Goal: Task Accomplishment & Management: Manage account settings

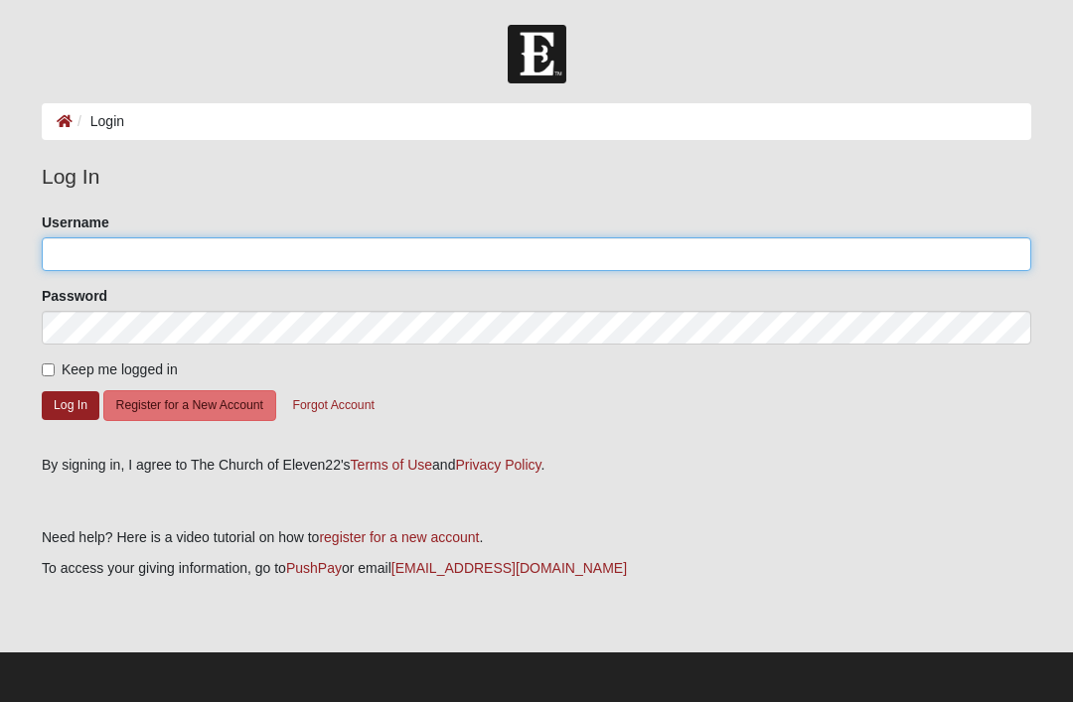
click at [117, 255] on input "Username" at bounding box center [536, 254] width 989 height 34
type input "Billy"
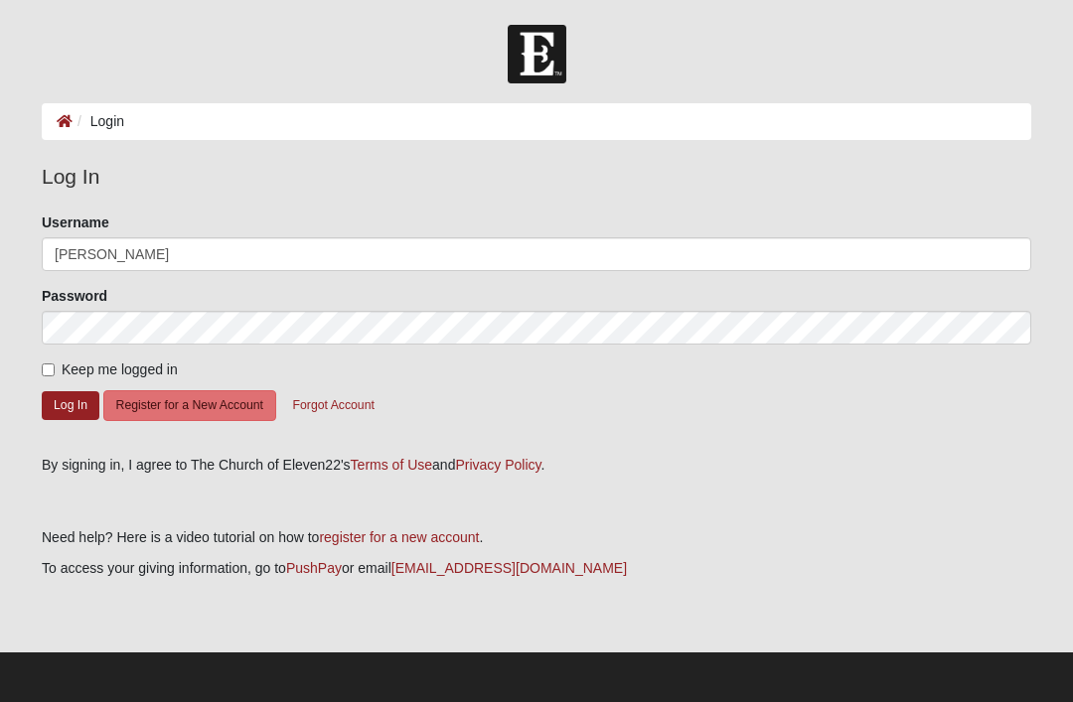
click at [71, 404] on button "Log In" at bounding box center [71, 405] width 58 height 29
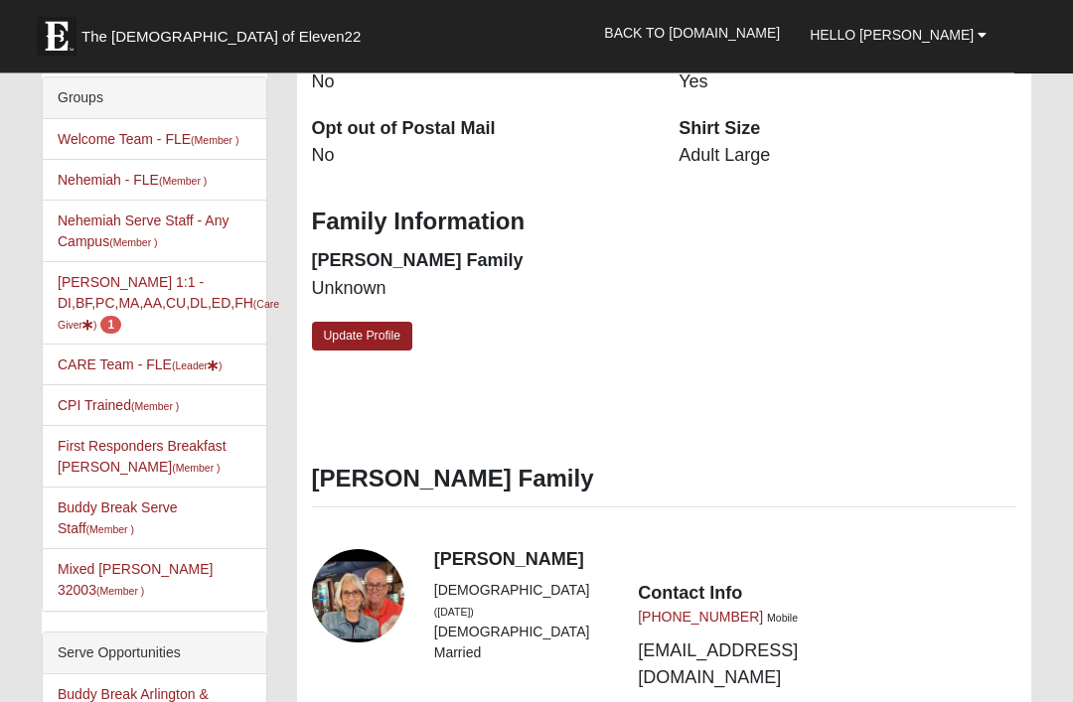
scroll to position [549, 0]
click at [93, 320] on icon at bounding box center [87, 325] width 11 height 11
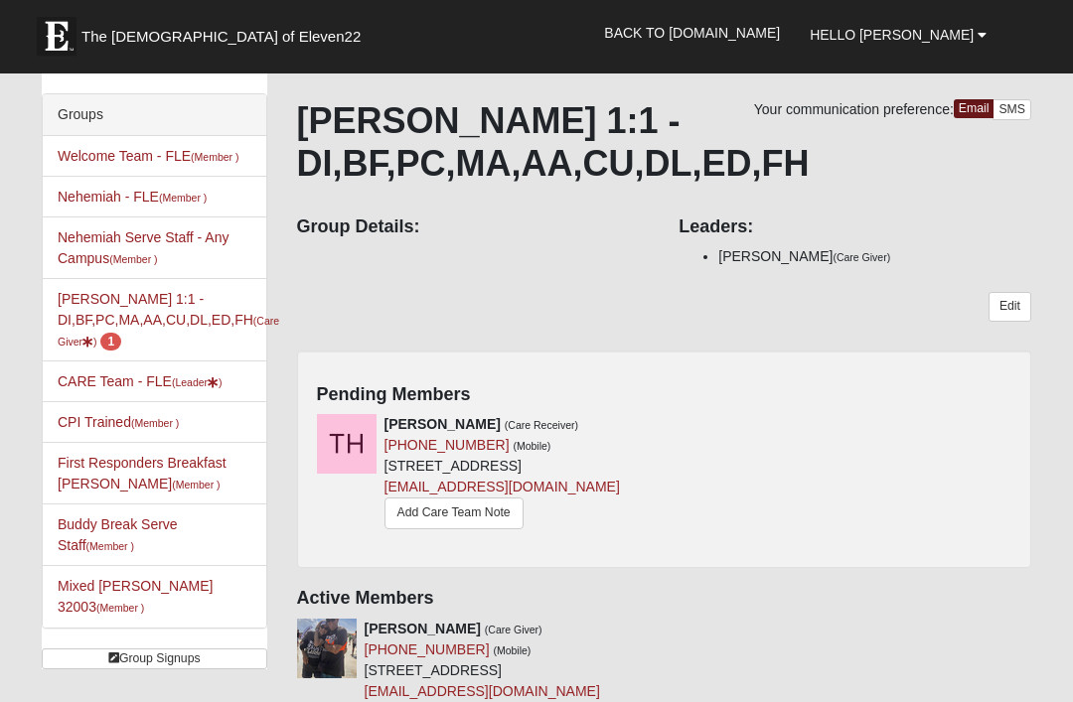
scroll to position [93, 0]
click at [661, 427] on icon at bounding box center [657, 424] width 14 height 14
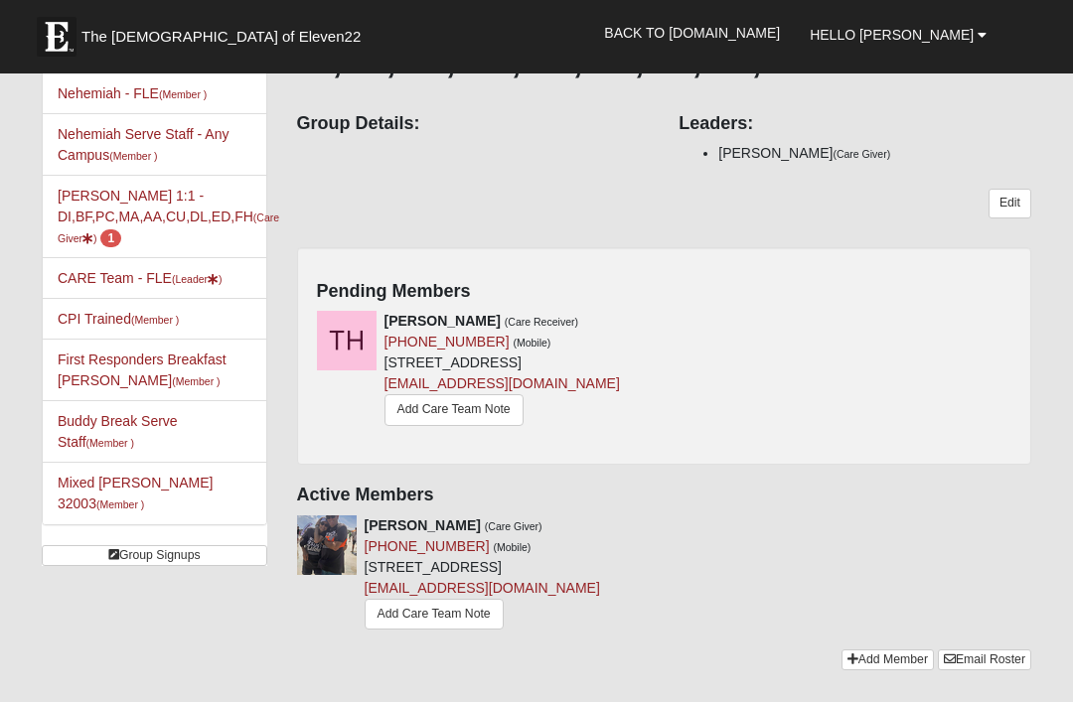
scroll to position [196, 0]
click at [991, 37] on link "Hello Billy" at bounding box center [898, 35] width 207 height 50
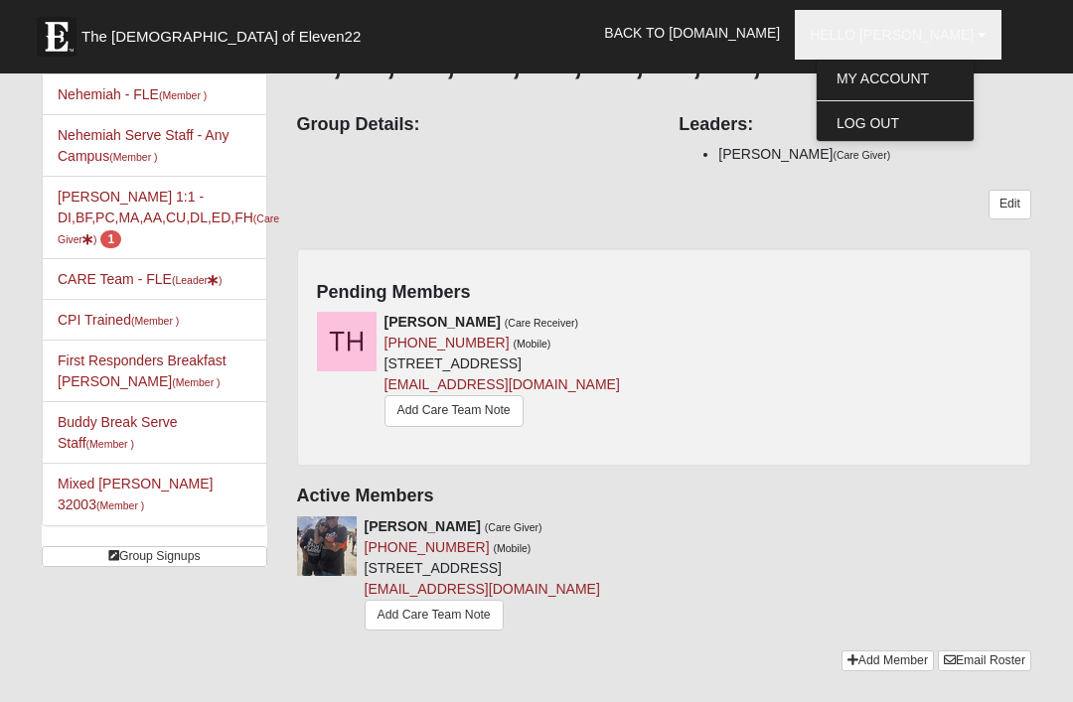
click at [932, 120] on link "Log Out" at bounding box center [894, 123] width 157 height 26
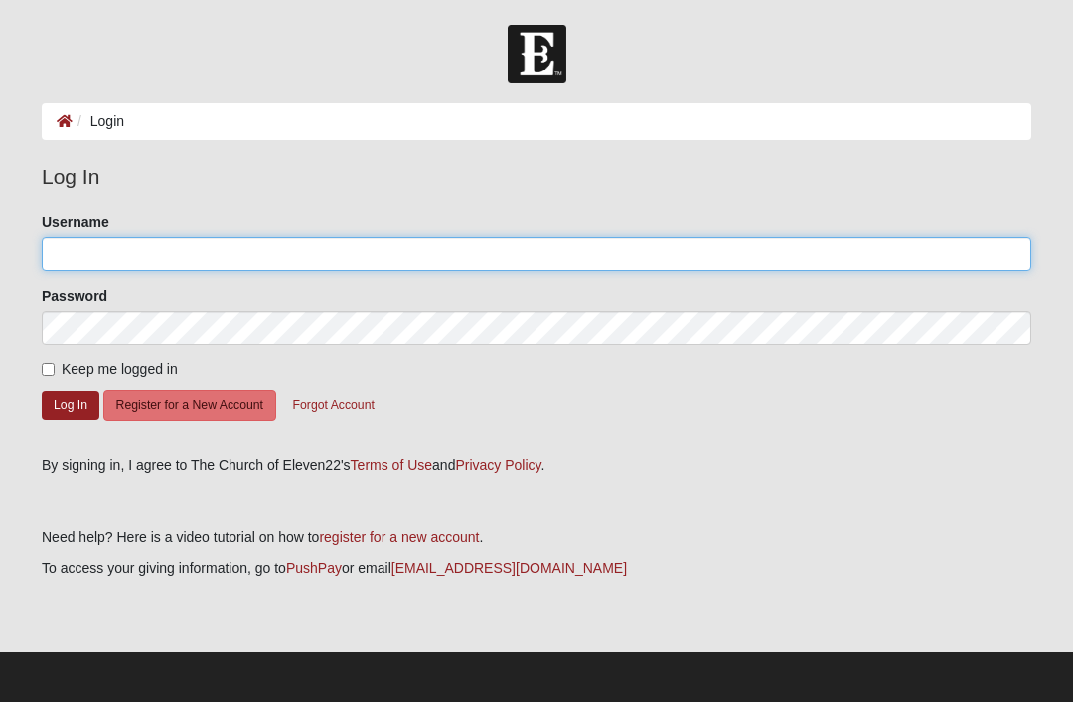
click at [110, 256] on input "Username" at bounding box center [536, 254] width 989 height 34
type input "[PERSON_NAME]"
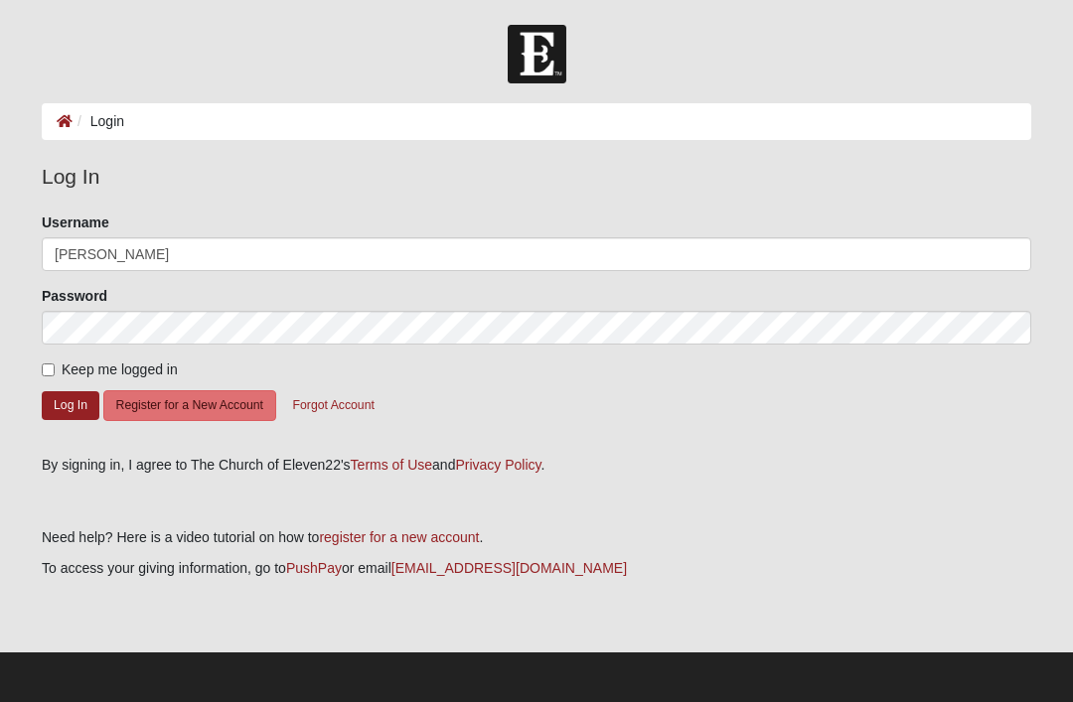
click at [71, 404] on button "Log In" at bounding box center [71, 405] width 58 height 29
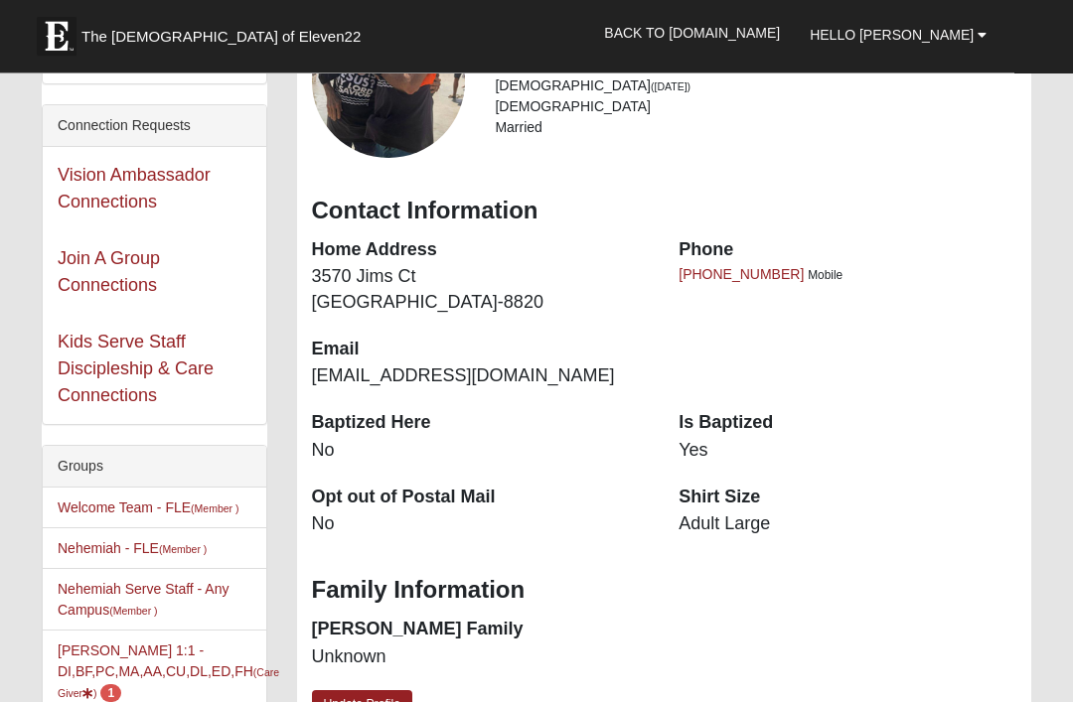
scroll to position [181, 0]
click at [107, 695] on small "(Care Giver )" at bounding box center [168, 682] width 221 height 33
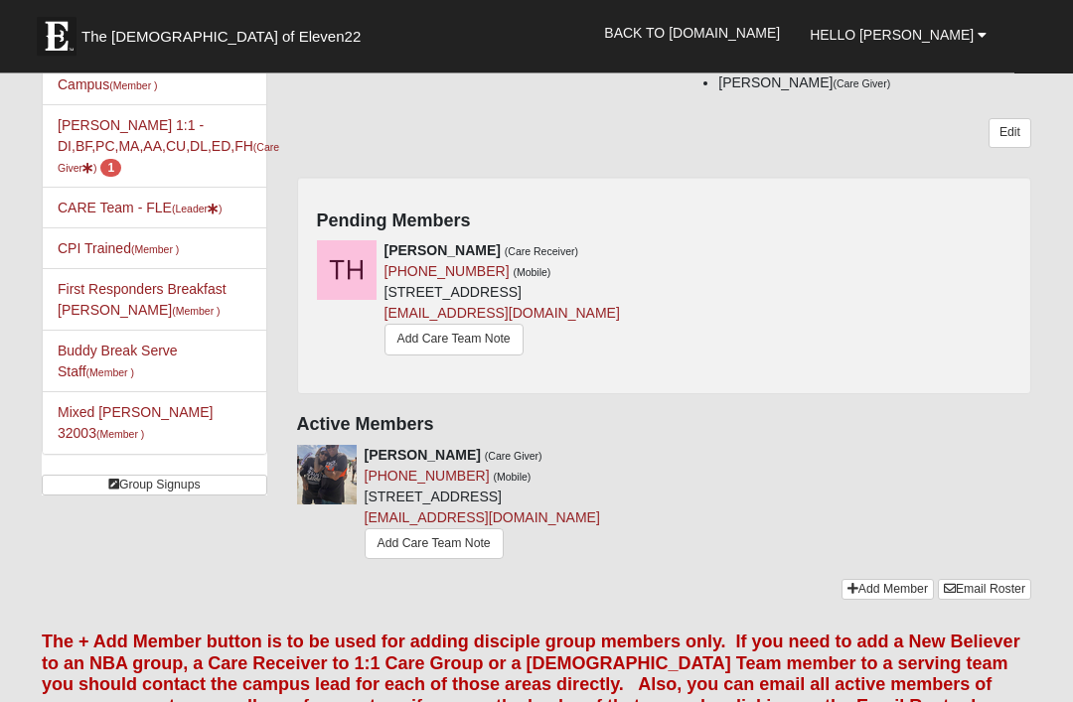
scroll to position [268, 0]
click at [716, 572] on div "[PERSON_NAME] (Care Giver) [PHONE_NUMBER] (Mobile) [STREET_ADDRESS] [EMAIL_ADDR…" at bounding box center [664, 511] width 765 height 134
click at [698, 290] on div "Tom Harmon (Care Receiver) (904) 228-4413 (Mobile) 3056 Free Bird Loop Green Co…" at bounding box center [664, 308] width 725 height 134
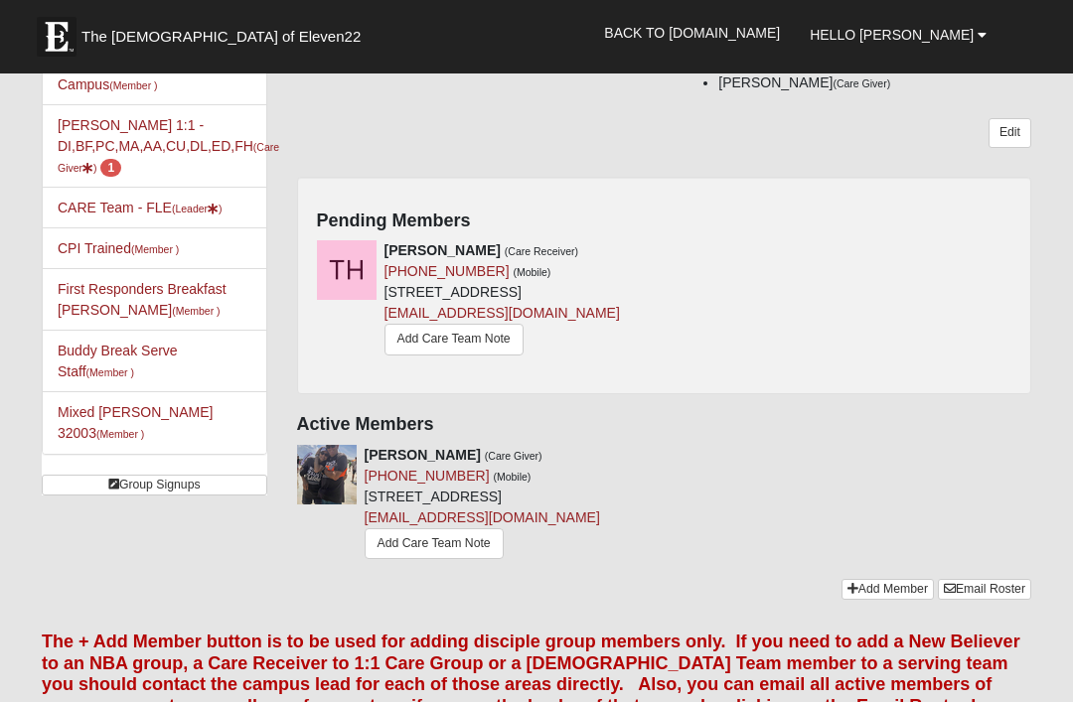
click at [662, 251] on icon at bounding box center [657, 250] width 14 height 14
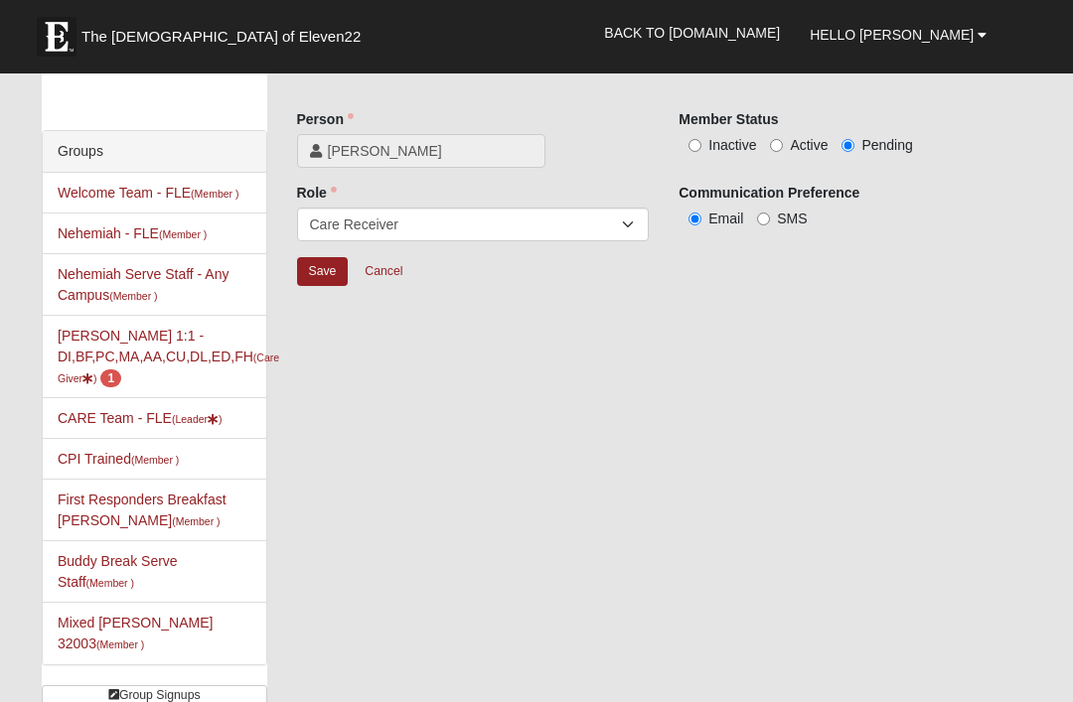
scroll to position [55, 0]
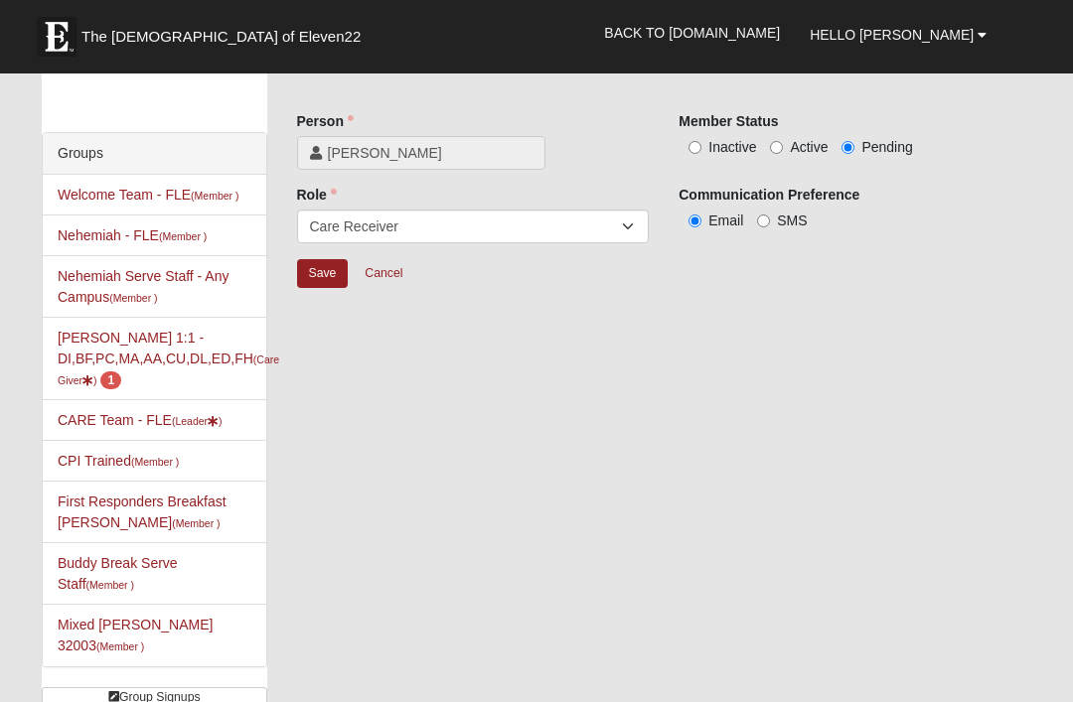
click at [987, 40] on link "Hello Billy" at bounding box center [898, 35] width 207 height 50
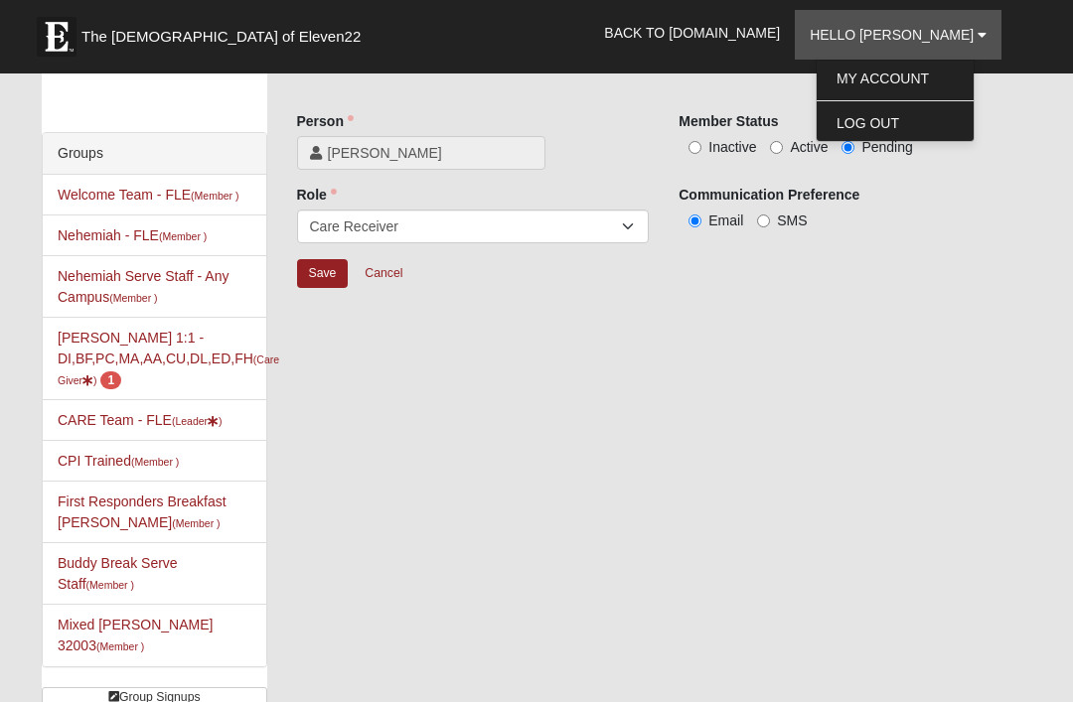
click at [934, 118] on link "Log Out" at bounding box center [894, 123] width 157 height 26
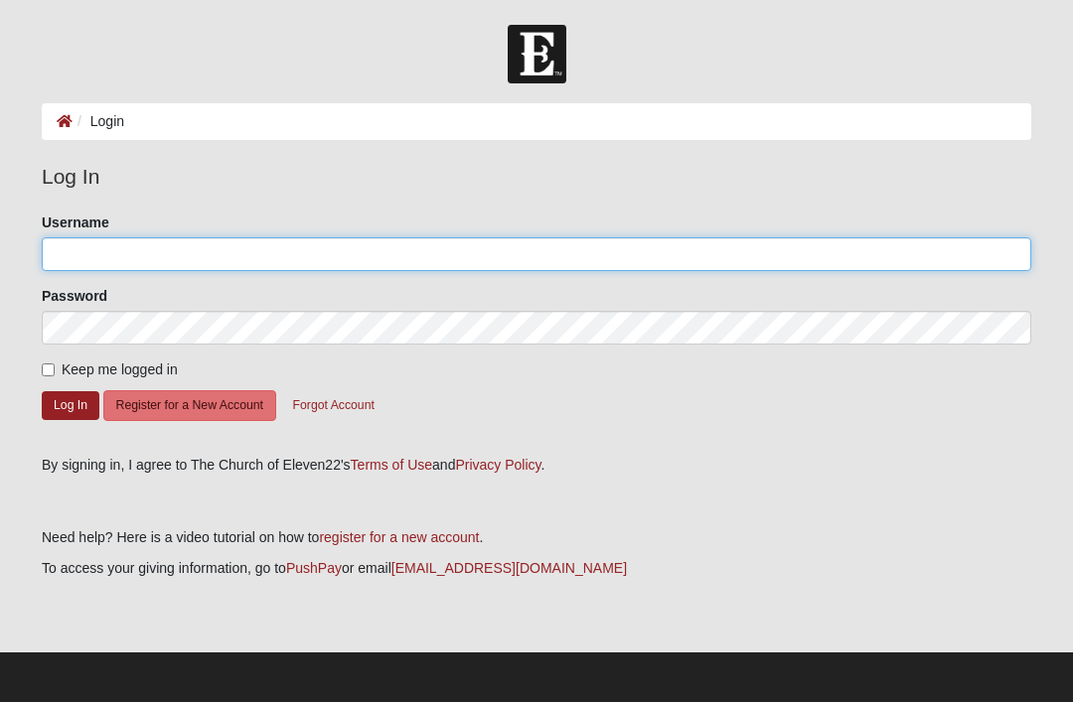
type input "[PERSON_NAME]"
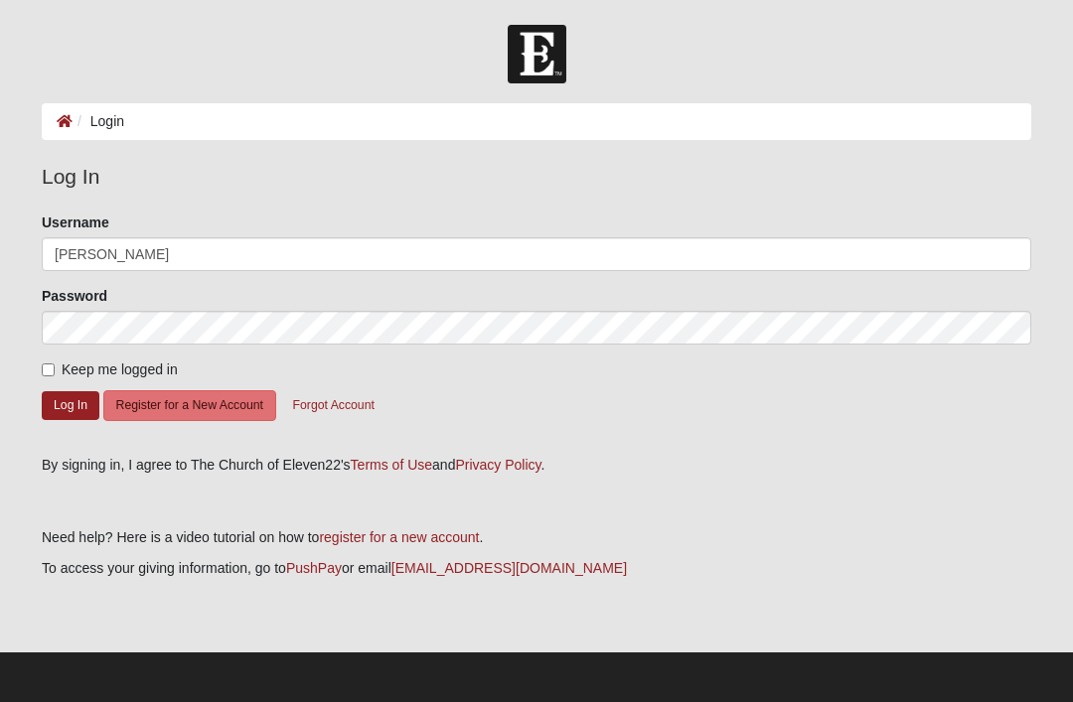
click at [71, 404] on button "Log In" at bounding box center [71, 405] width 58 height 29
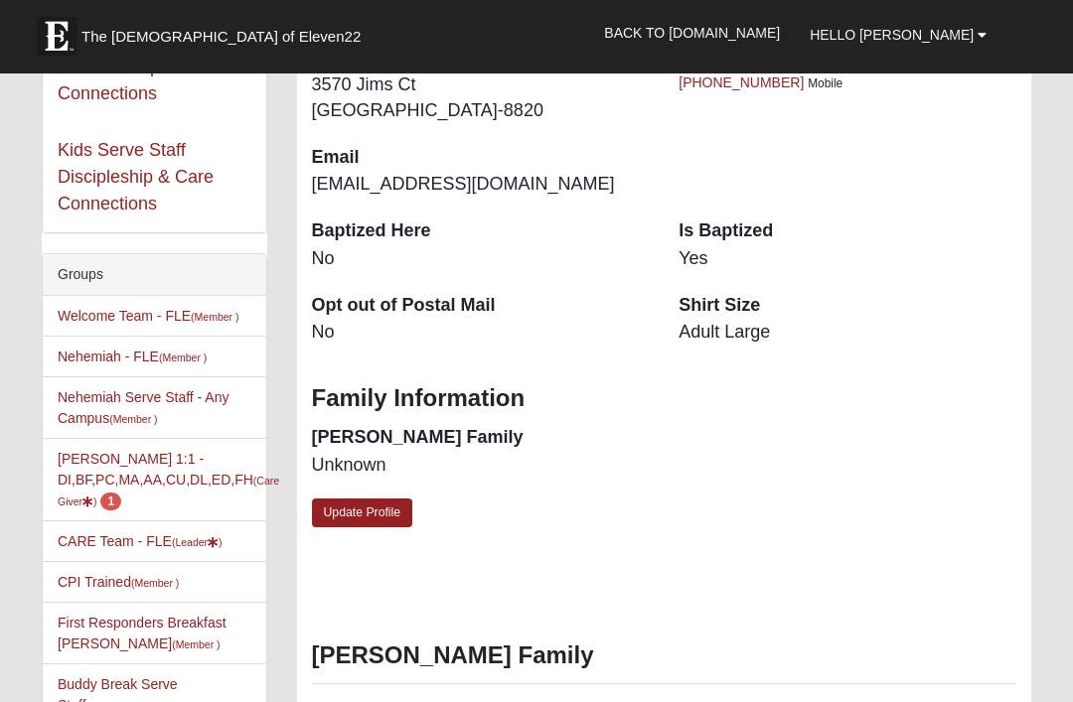
scroll to position [372, 0]
click at [93, 499] on icon at bounding box center [87, 502] width 11 height 11
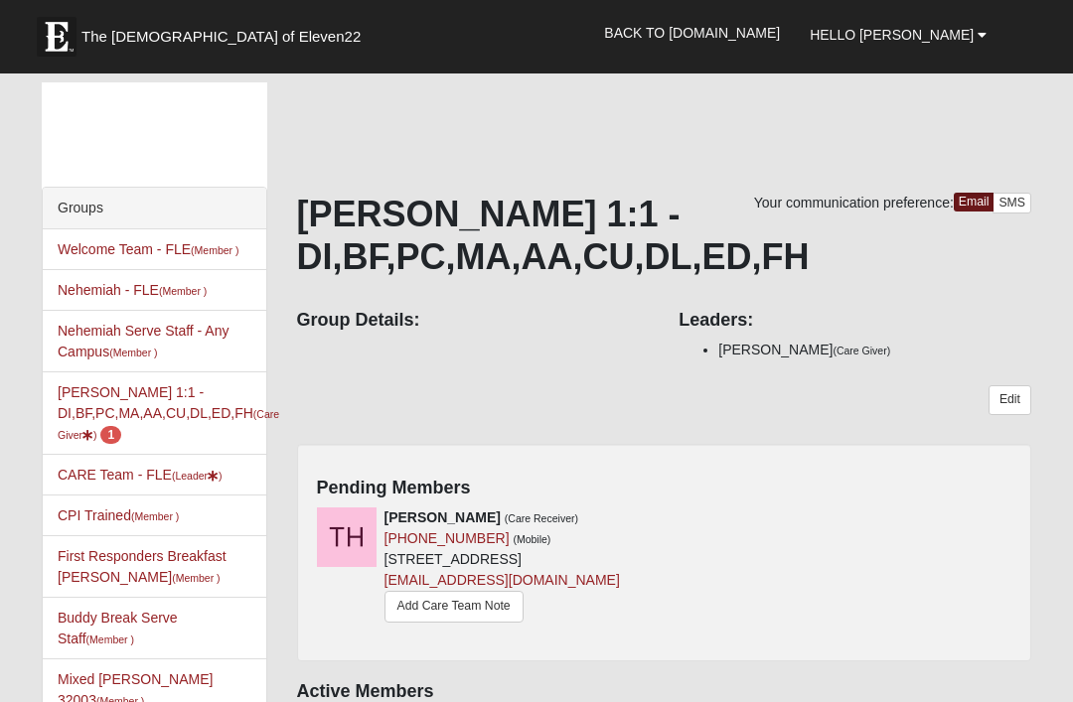
click at [658, 512] on icon at bounding box center [657, 518] width 14 height 14
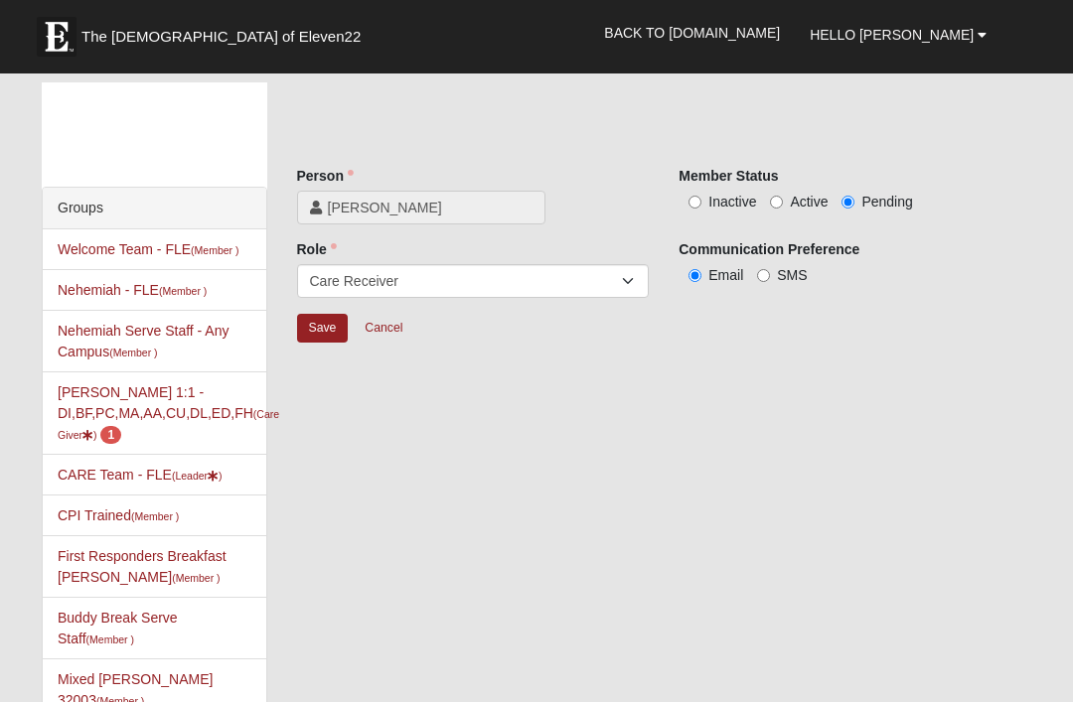
click at [781, 209] on input "Active" at bounding box center [776, 202] width 13 height 13
radio input "true"
click at [636, 292] on select "Member Leader Care Giver Care Receiver Marriage Mentor Marriage Mentee" at bounding box center [473, 281] width 353 height 34
click at [332, 328] on input "Save" at bounding box center [323, 328] width 52 height 29
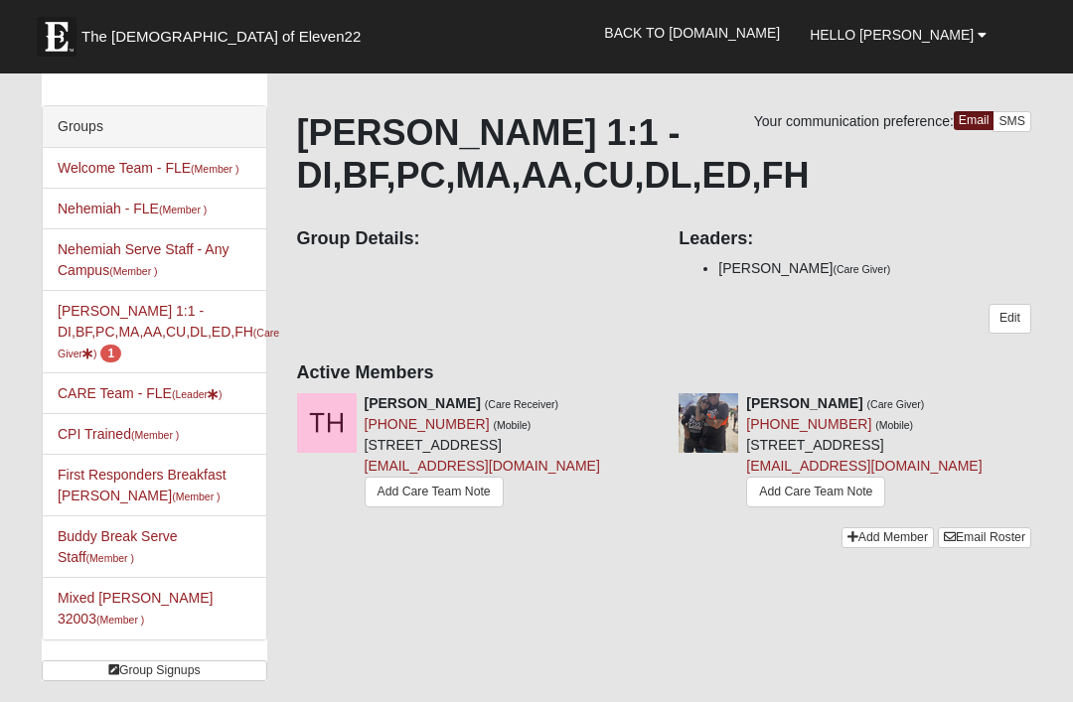
scroll to position [88, 0]
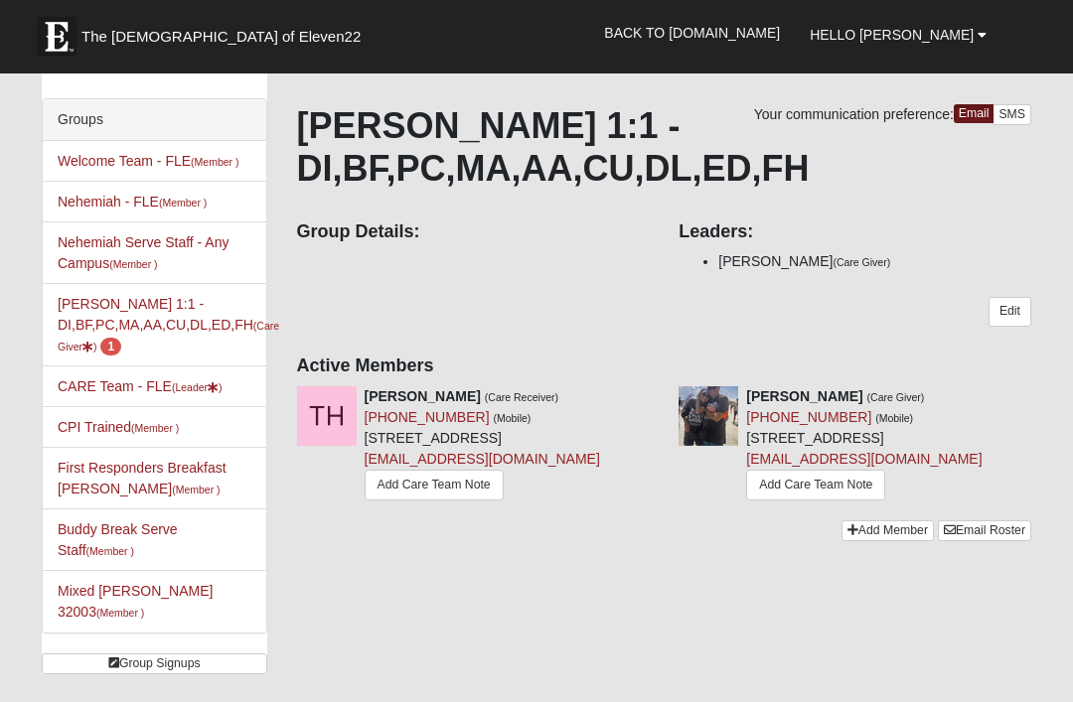
click at [410, 426] on div "Tom Harmon (Care Receiver) (904) 228-4413 (Mobile) 3056 Free Bird Loop Green Co…" at bounding box center [473, 445] width 382 height 119
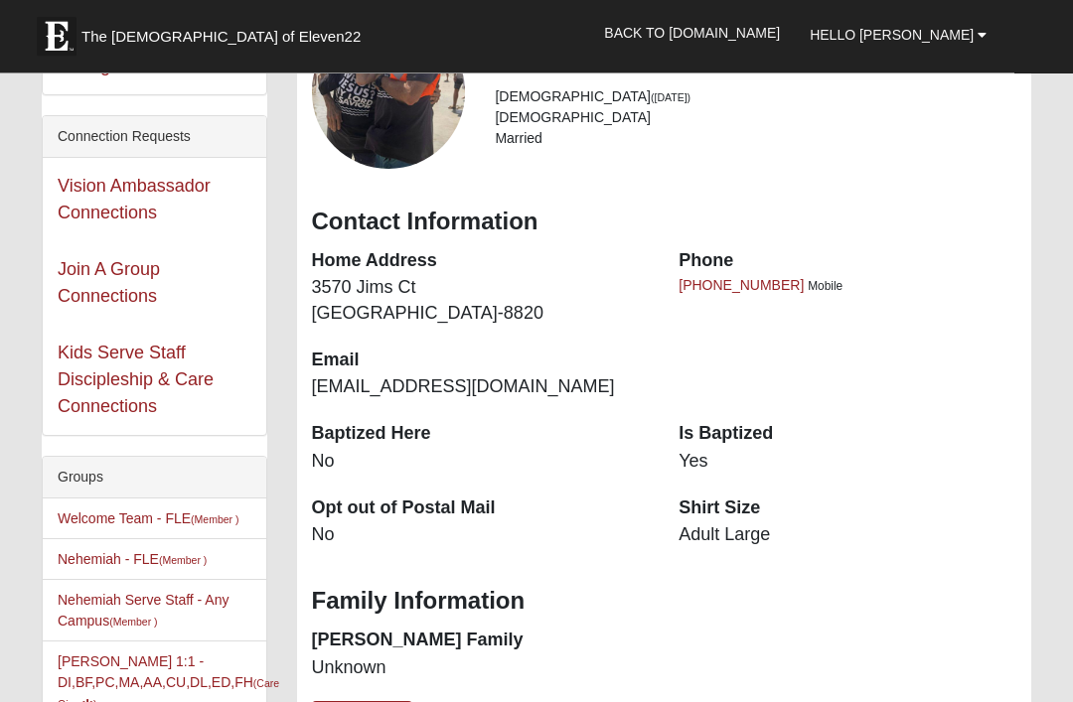
scroll to position [172, 0]
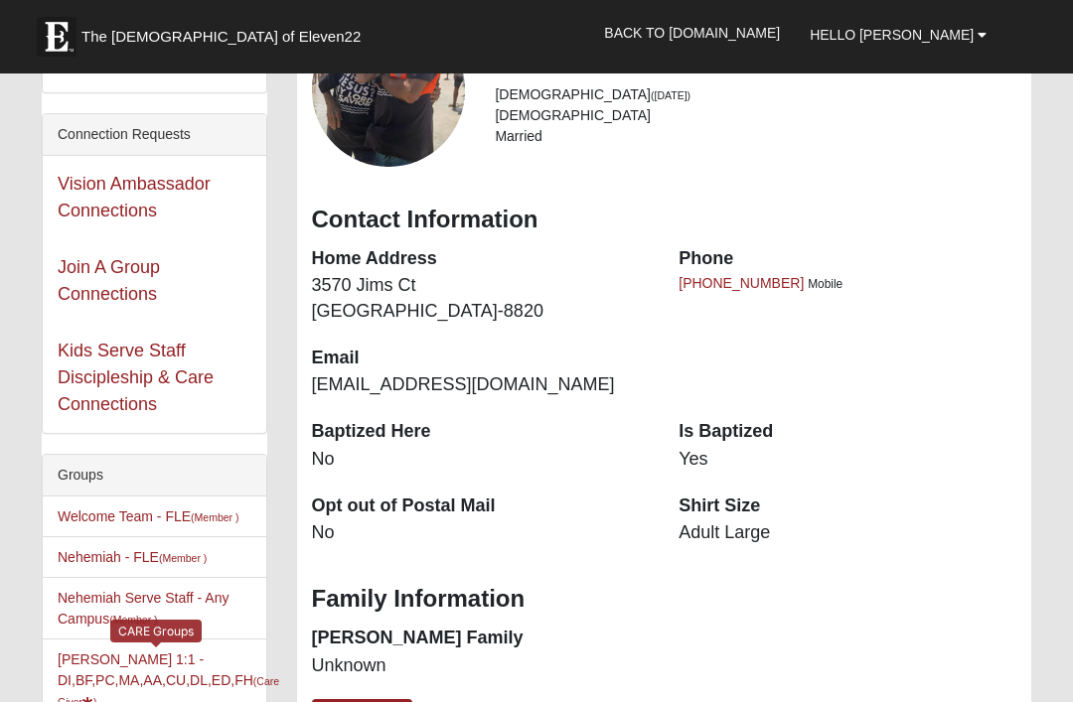
click at [125, 697] on small "(Care Giver )" at bounding box center [168, 691] width 221 height 33
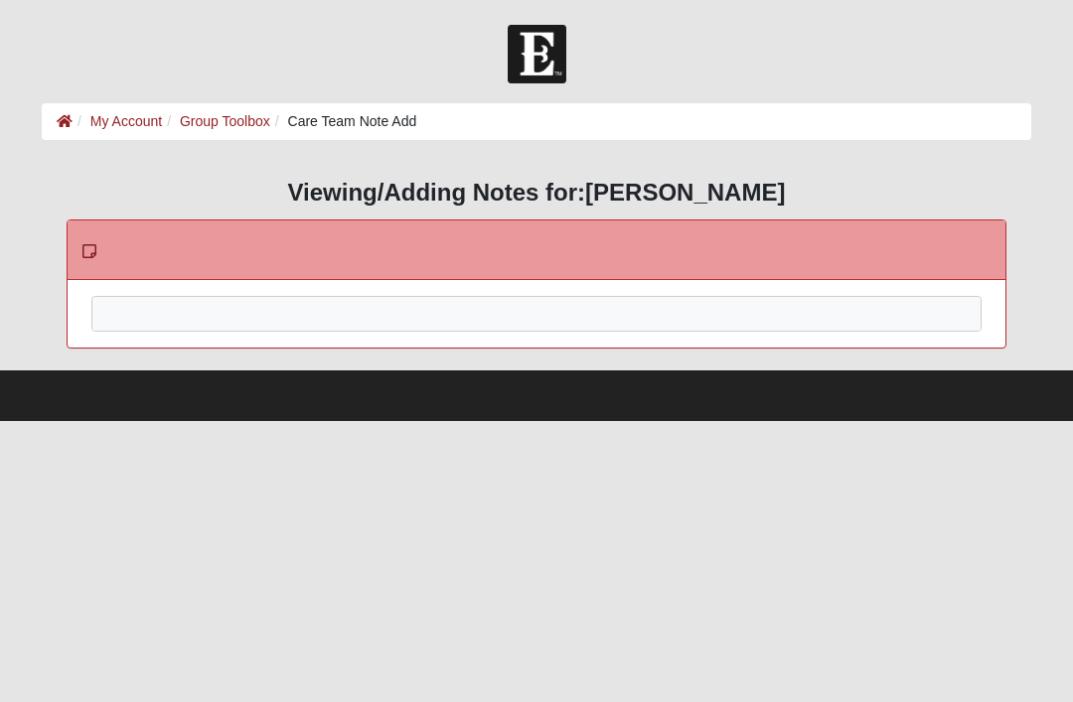
click at [152, 302] on div at bounding box center [536, 340] width 888 height 87
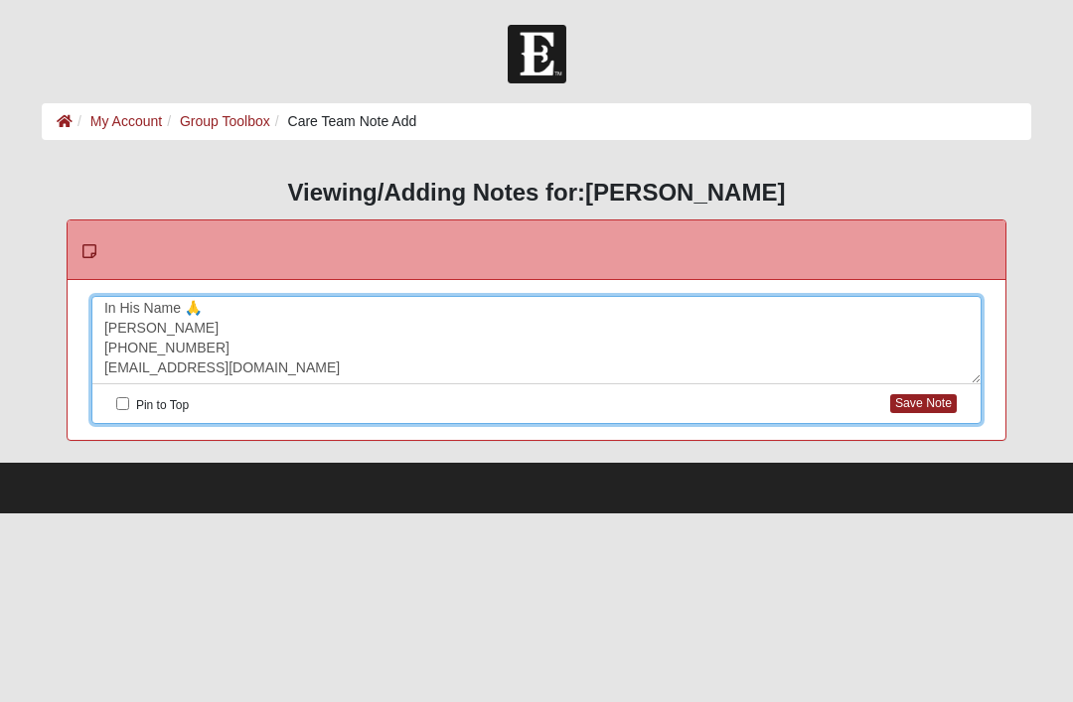
scroll to position [223, 0]
click at [936, 402] on button "Save Note" at bounding box center [923, 403] width 67 height 19
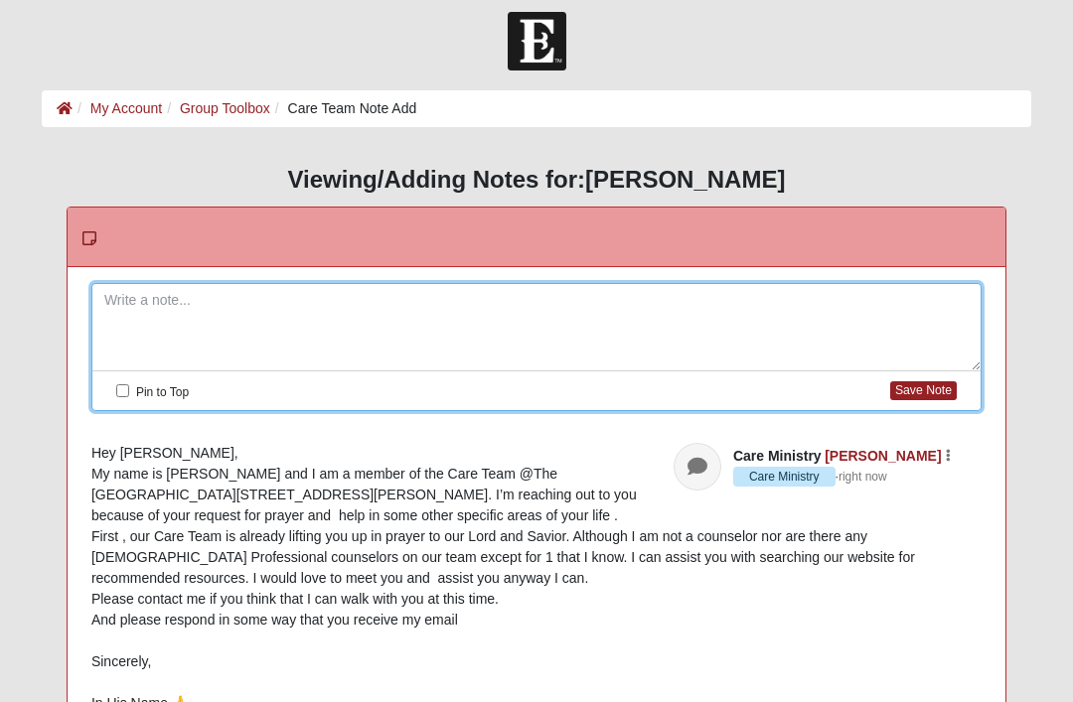
scroll to position [16, 0]
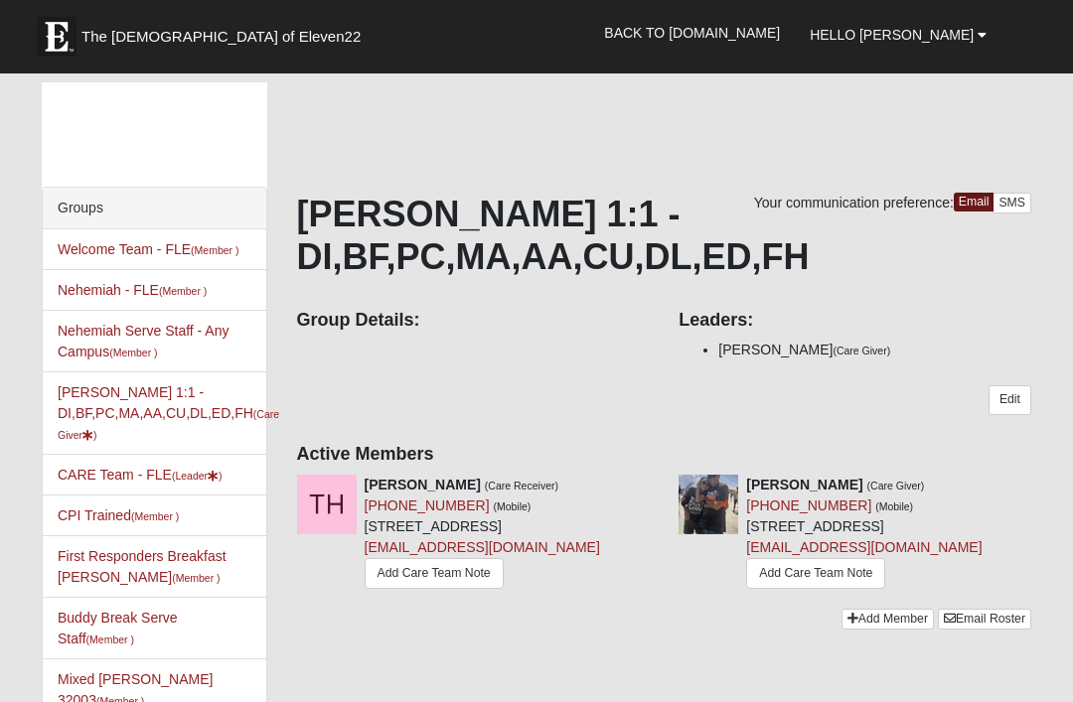
click at [992, 35] on link "Hello [PERSON_NAME]" at bounding box center [898, 35] width 207 height 50
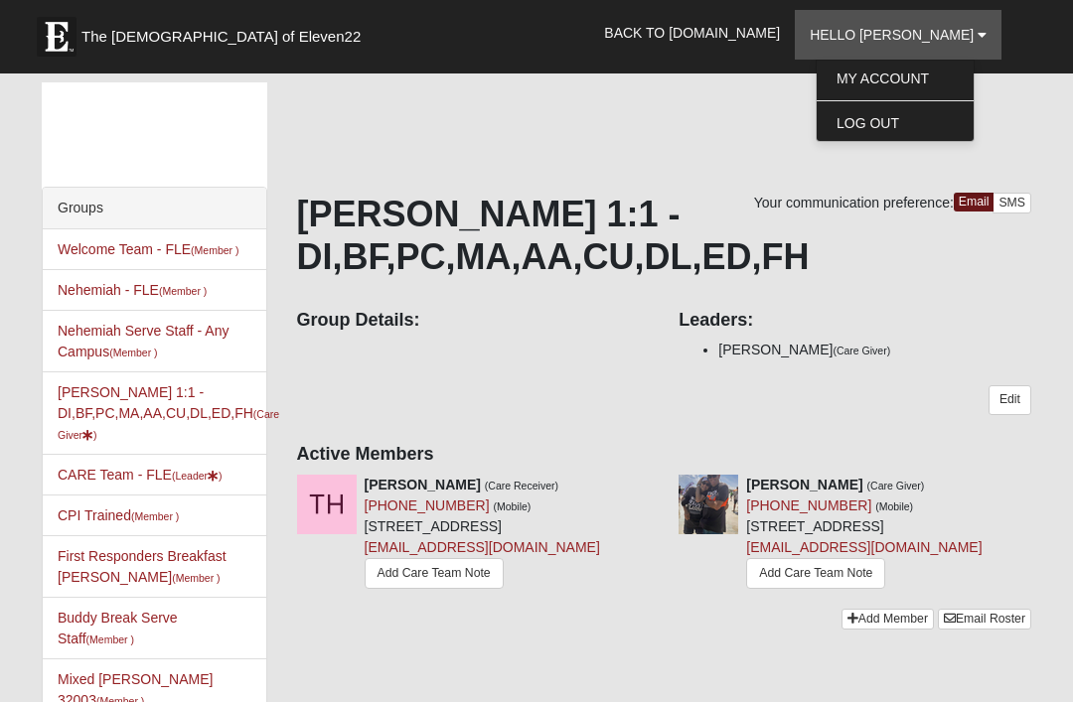
click at [940, 118] on link "Log Out" at bounding box center [894, 123] width 157 height 26
